Goal: Task Accomplishment & Management: Use online tool/utility

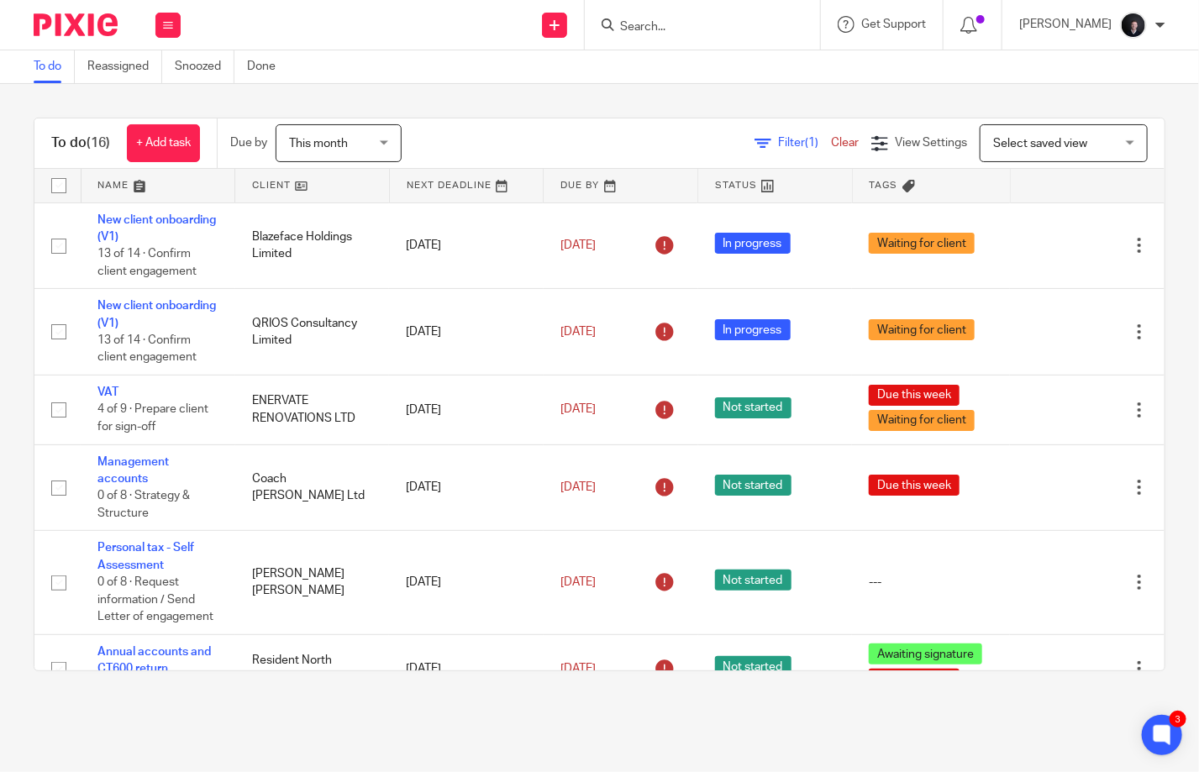
click at [123, 183] on link at bounding box center [159, 186] width 154 height 34
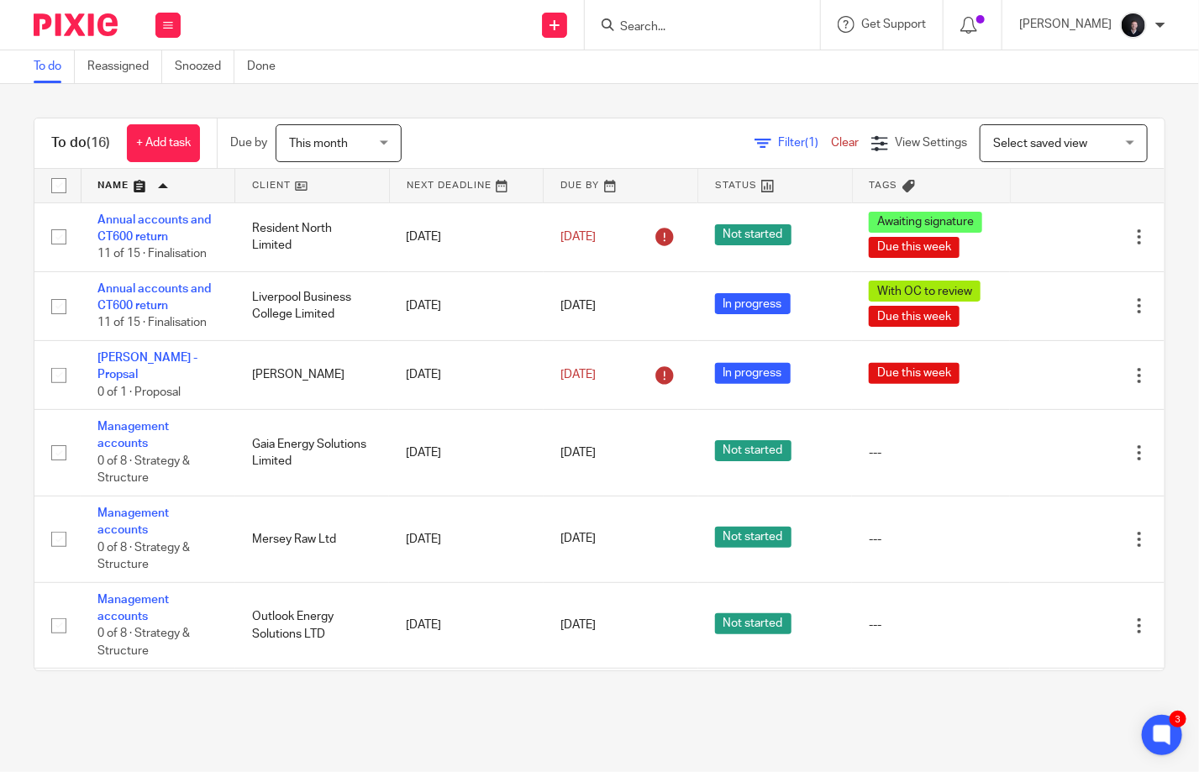
click at [693, 29] on input "Search" at bounding box center [693, 27] width 151 height 15
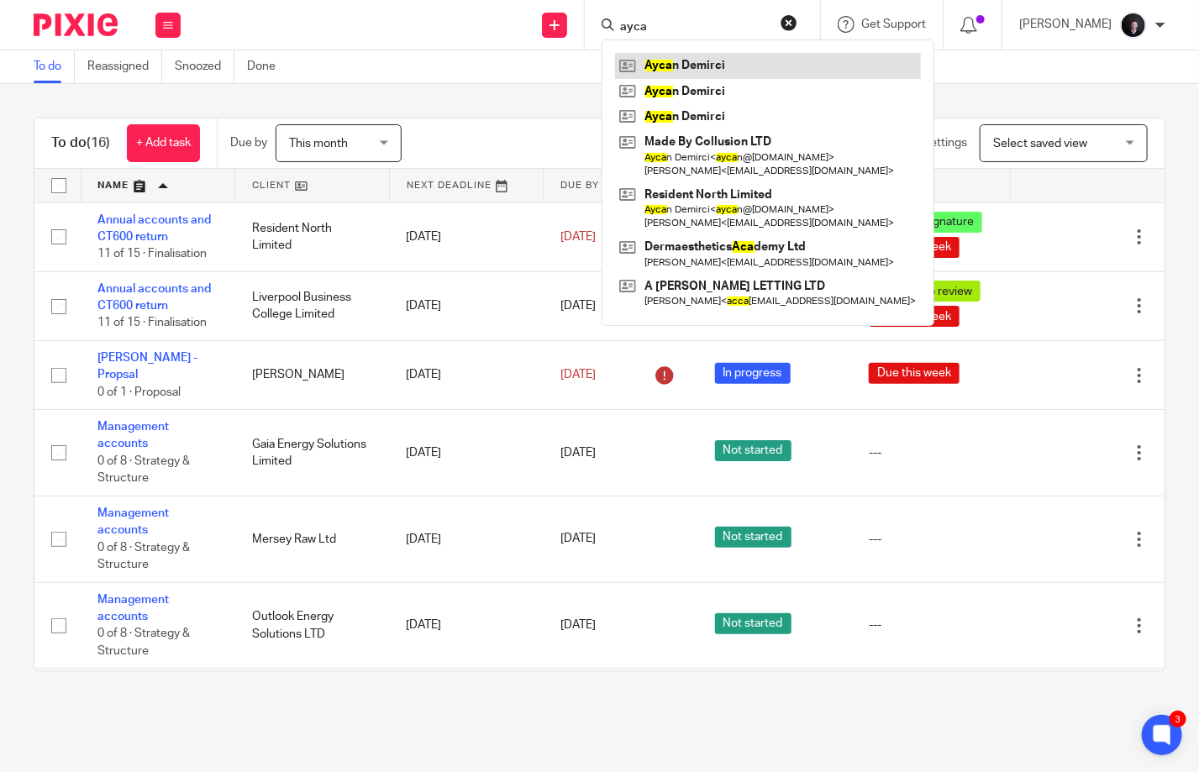
type input "ayca"
click at [727, 66] on link at bounding box center [768, 65] width 306 height 25
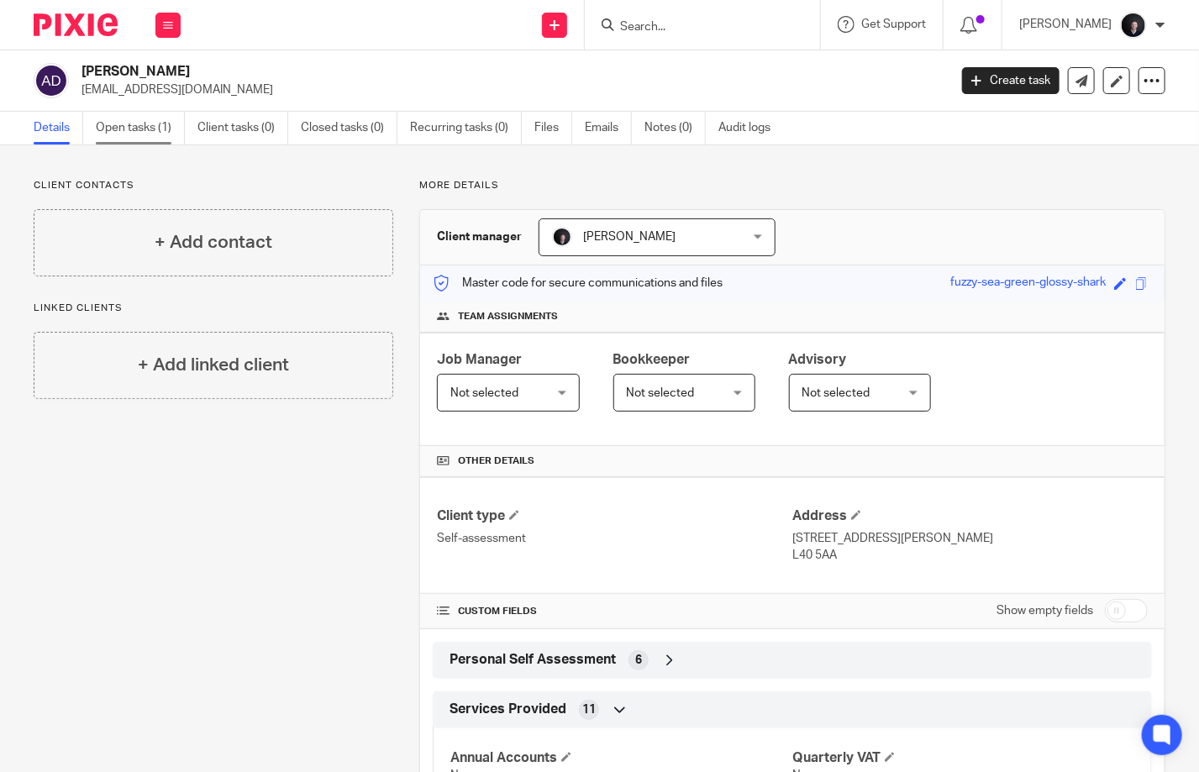
click at [153, 118] on link "Open tasks (1)" at bounding box center [140, 128] width 89 height 33
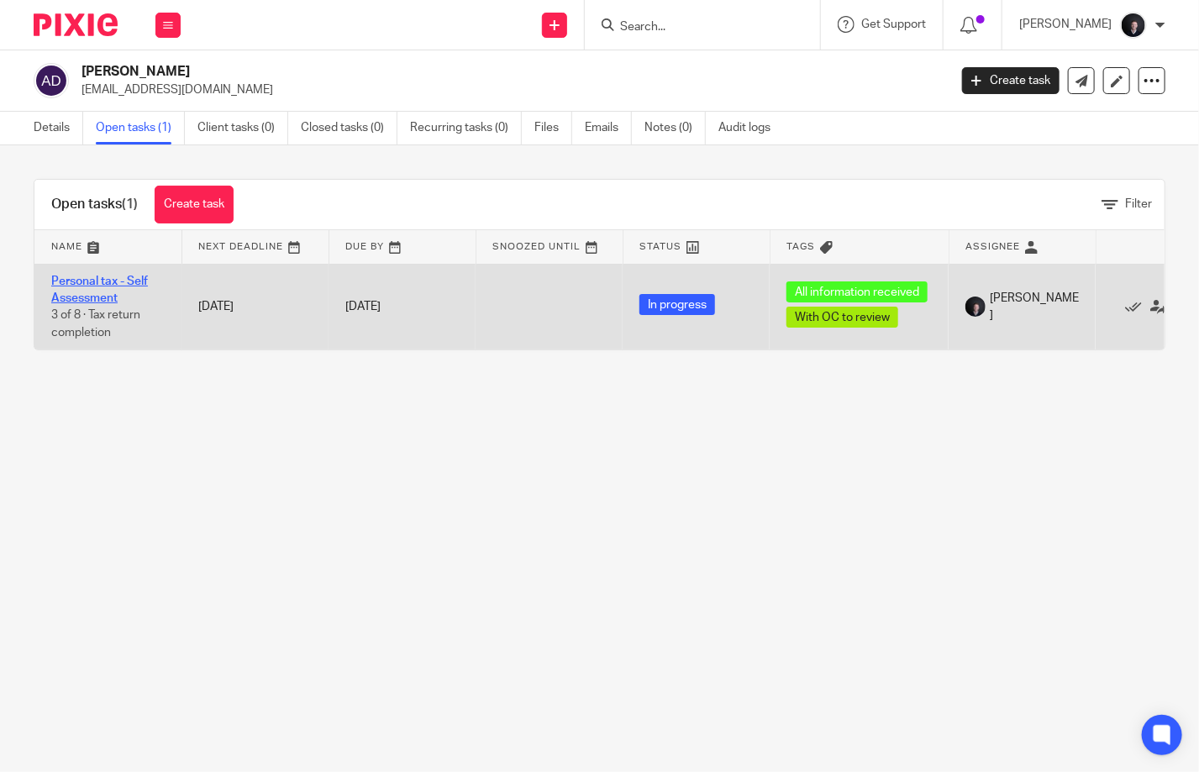
click at [81, 283] on link "Personal tax - Self Assessment" at bounding box center [99, 290] width 97 height 29
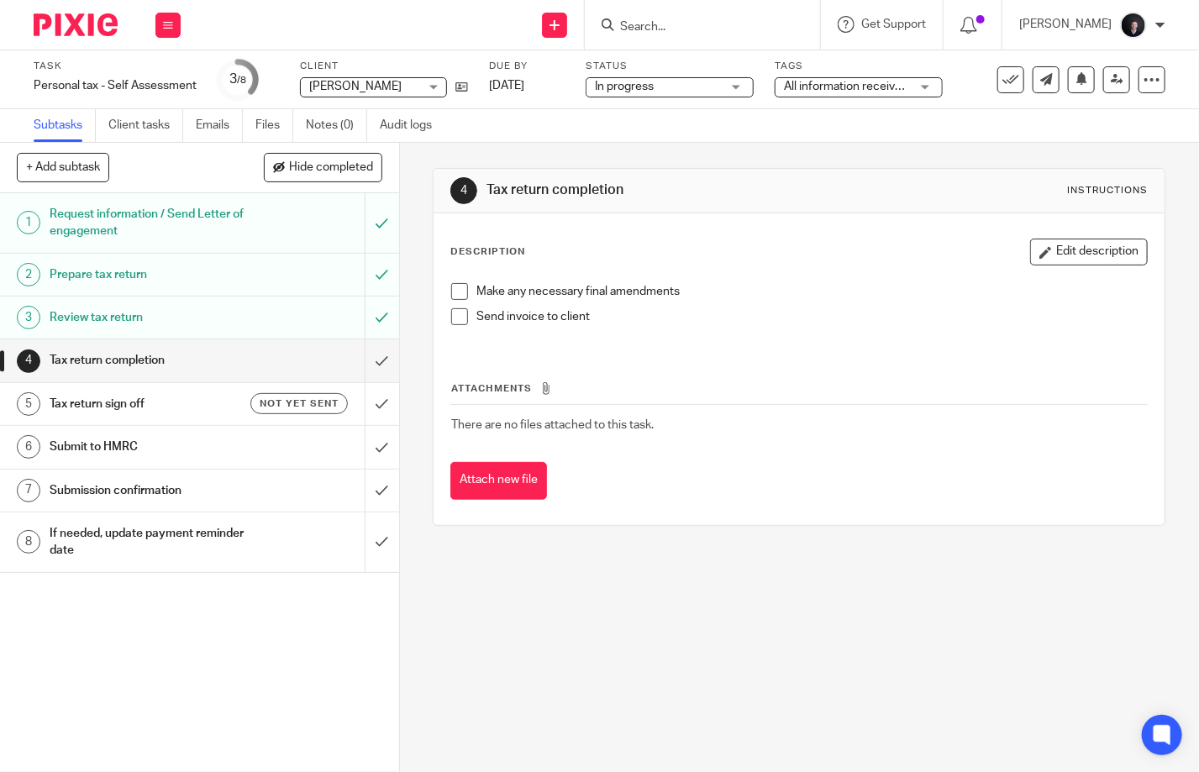
click at [862, 86] on span "All information received + 1" at bounding box center [855, 87] width 143 height 12
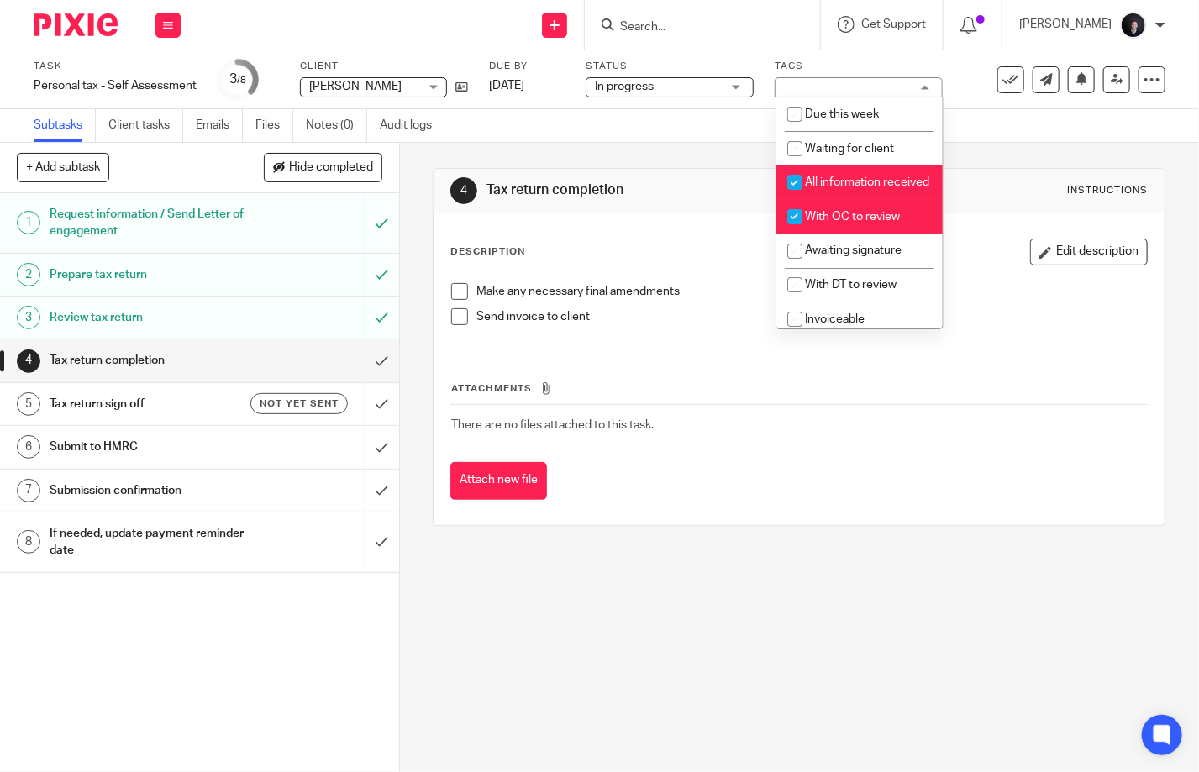
click at [844, 228] on li "With OC to review" at bounding box center [859, 217] width 166 height 34
checkbox input "false"
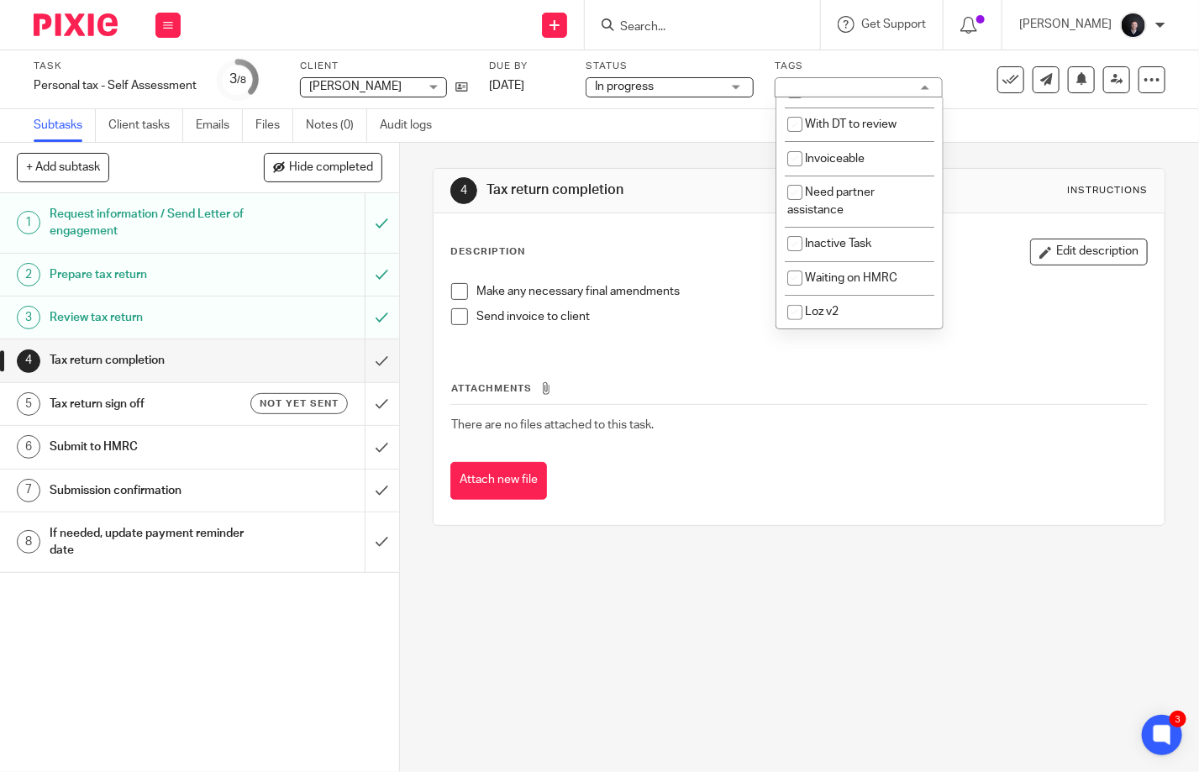
scroll to position [181, 0]
click at [850, 414] on td "There are no files attached to this task." at bounding box center [798, 425] width 697 height 40
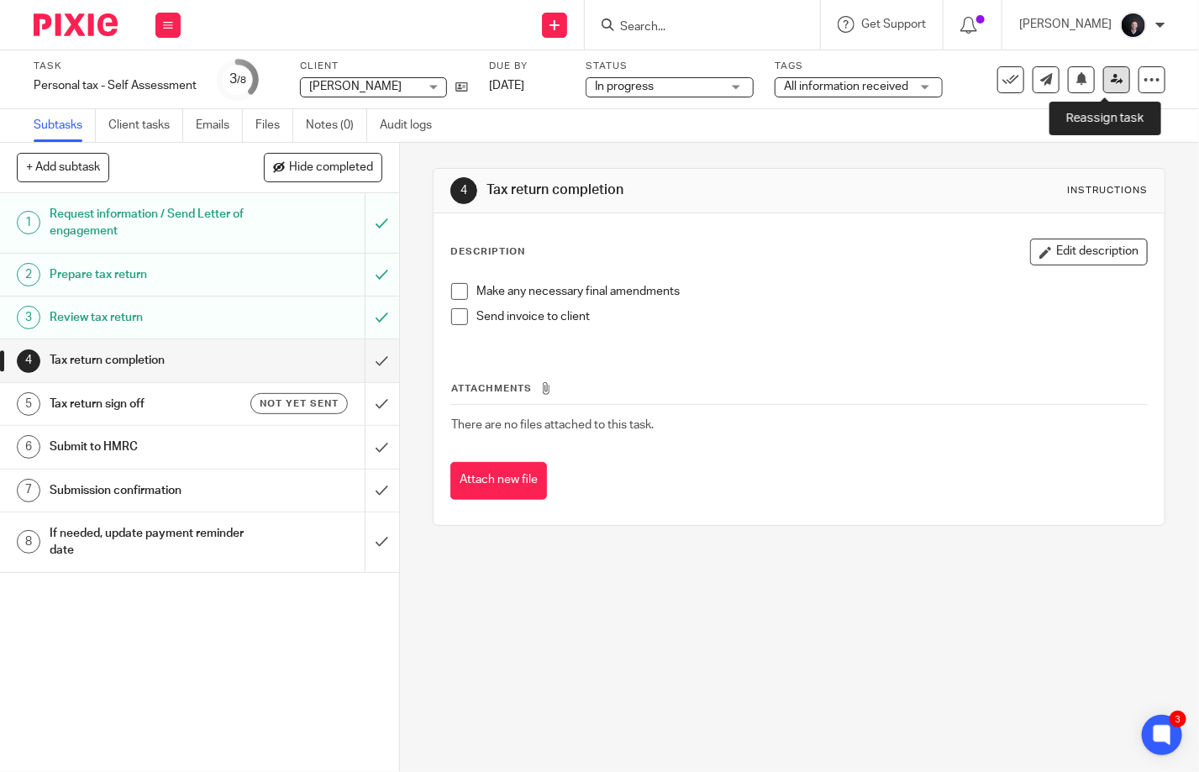
click at [1111, 75] on icon at bounding box center [1117, 79] width 13 height 13
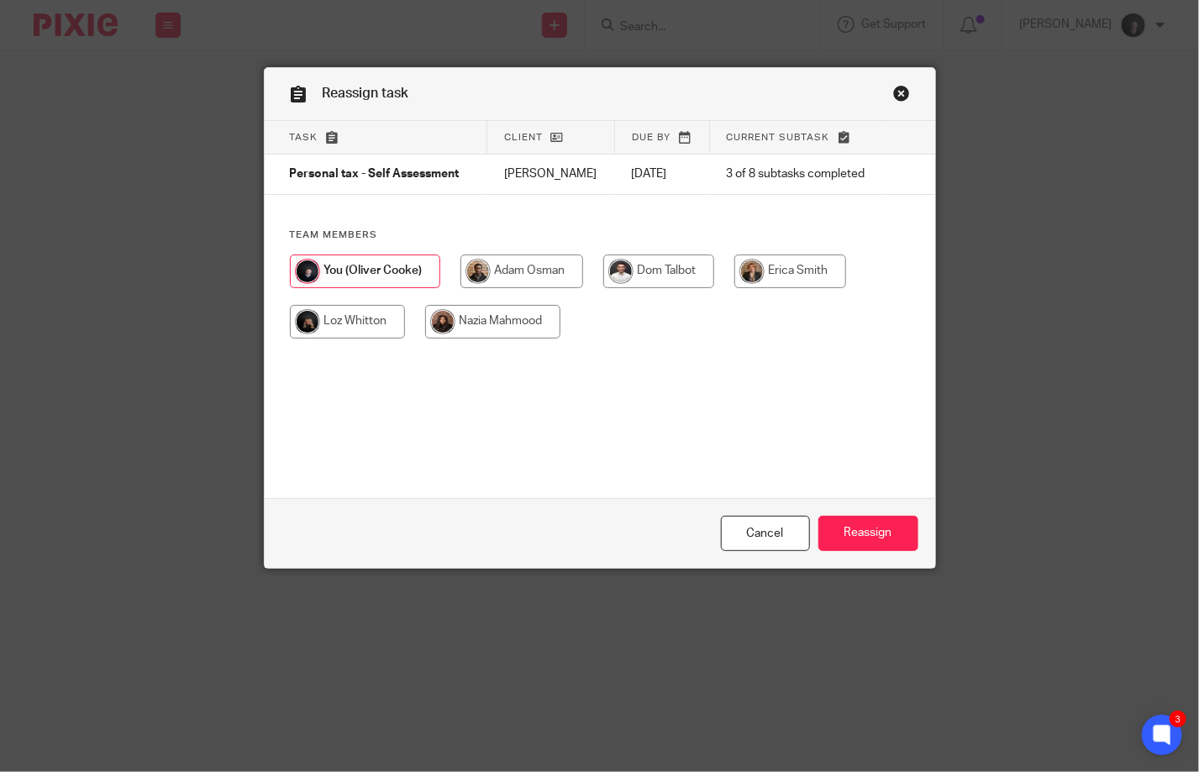
click at [761, 264] on input "radio" at bounding box center [790, 272] width 112 height 34
radio input "true"
click at [876, 539] on input "Reassign" at bounding box center [868, 534] width 100 height 36
